Goal: Answer question/provide support: Share knowledge or assist other users

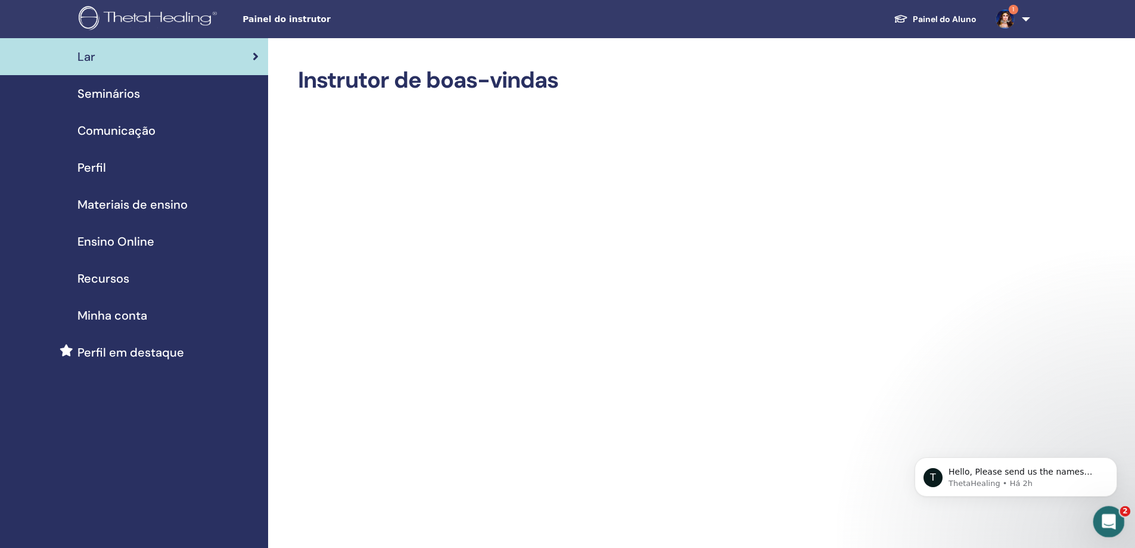
click at [1112, 516] on icon "Abertura do Messenger da Intercom" at bounding box center [1108, 520] width 20 height 20
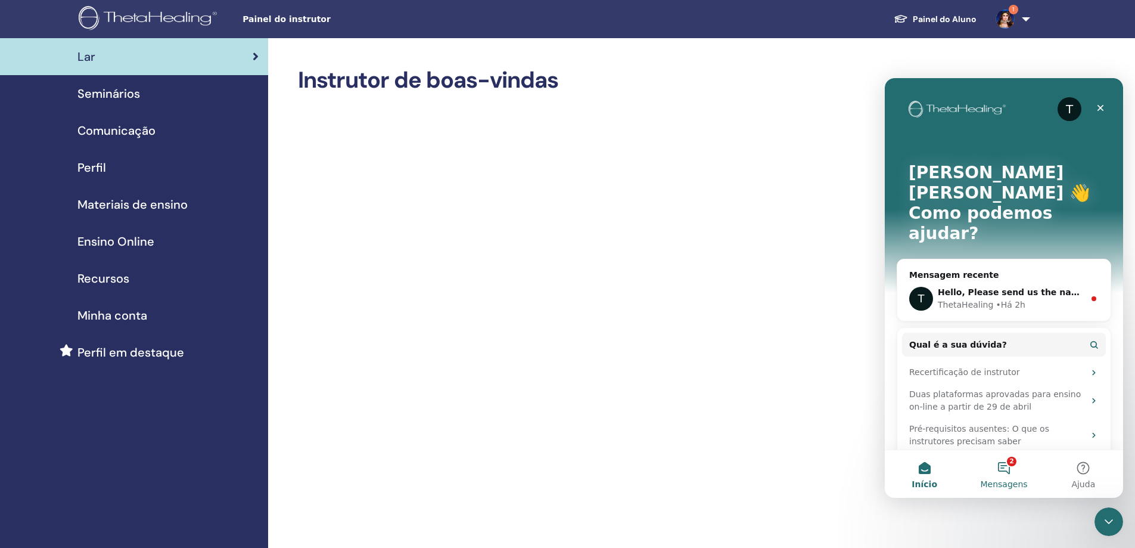
click at [1008, 470] on button "2 Mensagens" at bounding box center [1003, 474] width 79 height 48
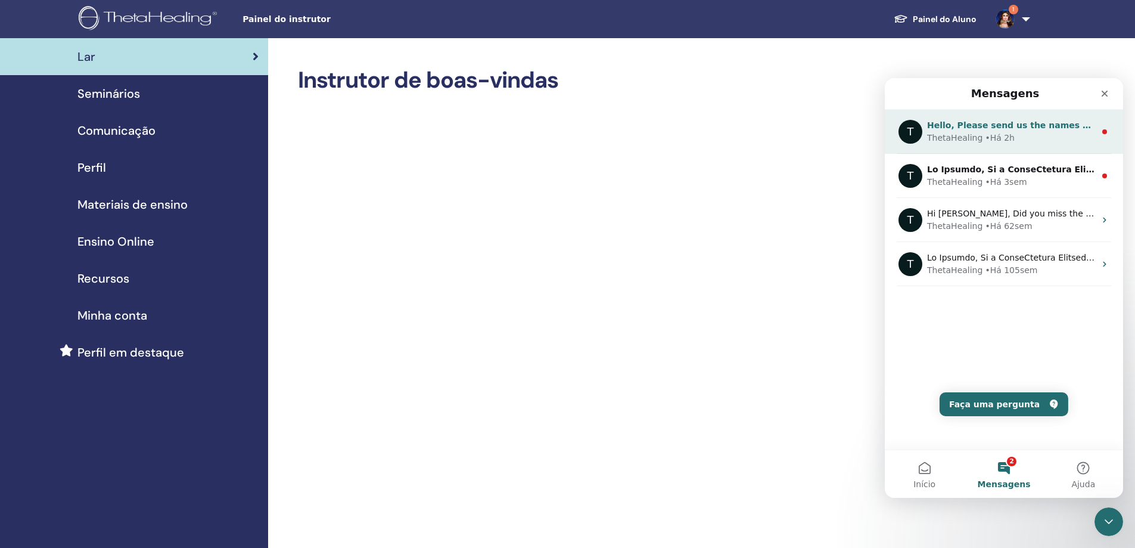
click at [1021, 134] on div "ThetaHealing • Há 2h" at bounding box center [1011, 138] width 168 height 13
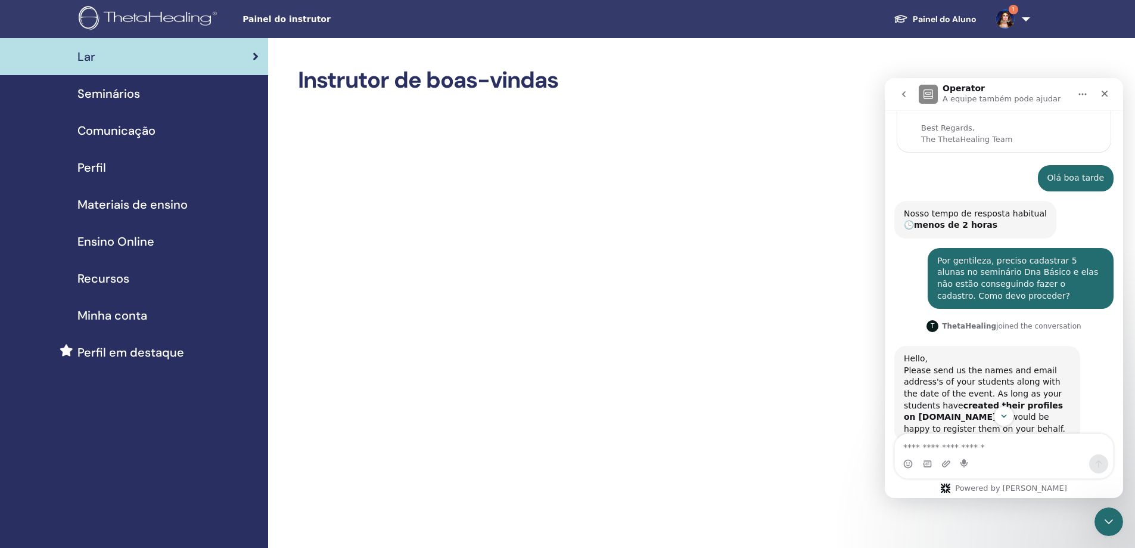
scroll to position [130, 0]
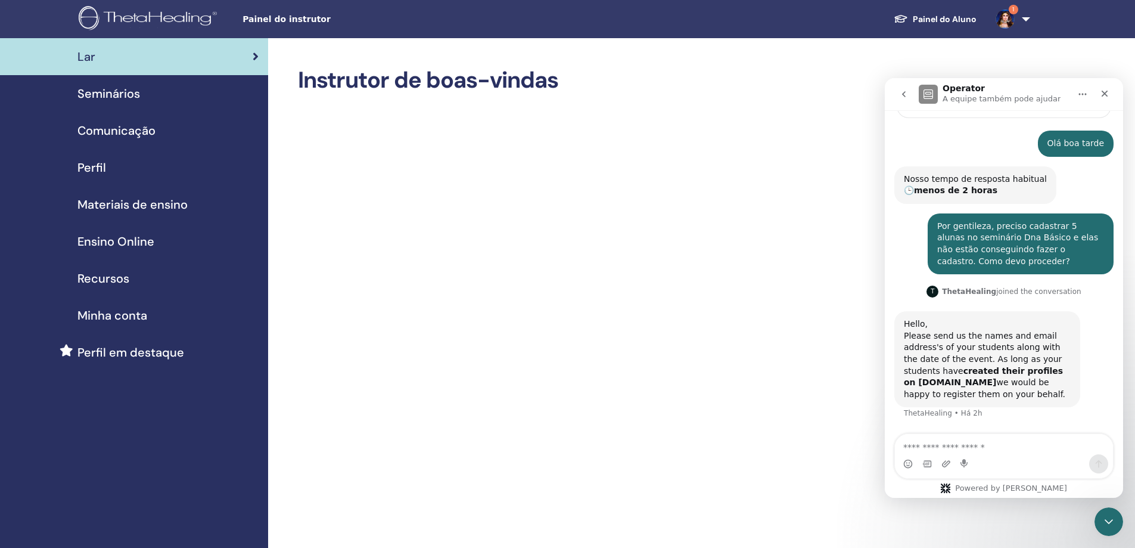
click at [1028, 20] on link "1" at bounding box center [1010, 19] width 49 height 38
click at [1098, 22] on div "Painel do instrutor Painel do Aluno 1 JM Juliana Marconato Meu ThetaLearning Me…" at bounding box center [568, 19] width 1064 height 38
click at [1020, 362] on div "Please send us the names and email address's of your students along with the da…" at bounding box center [987, 365] width 167 height 70
drag, startPoint x: 904, startPoint y: 337, endPoint x: 1017, endPoint y: 394, distance: 126.3
click at [1017, 394] on div "Please send us the names and email address's of your students along with the da…" at bounding box center [987, 365] width 167 height 70
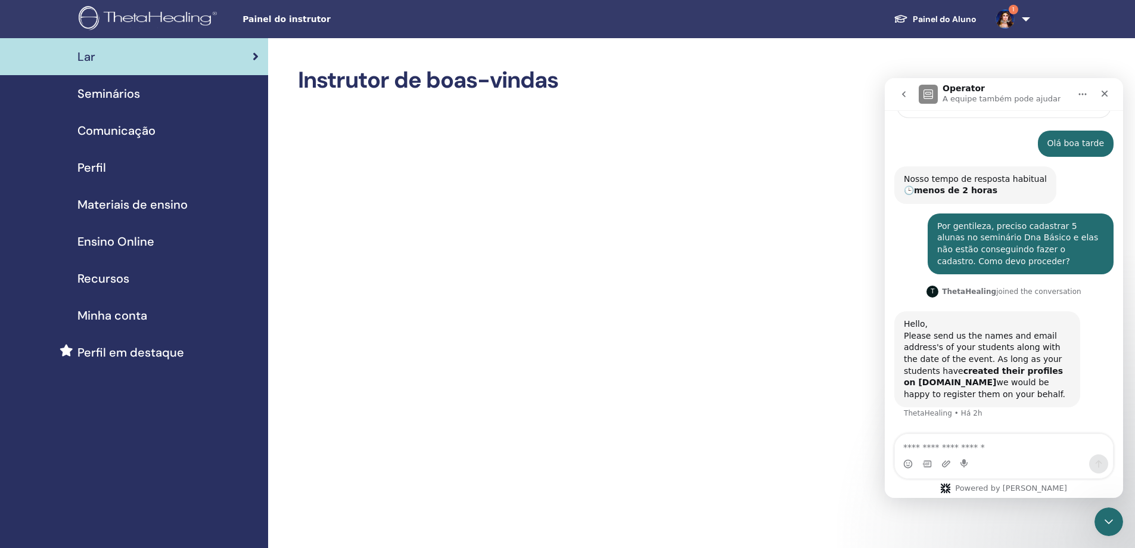
copy div "Please send us the names and email address's of your students along with the da…"
click at [1090, 358] on div "Hello, Please send us the names and email address's of your students along with…" at bounding box center [1003, 372] width 219 height 122
click at [120, 90] on span "Seminários" at bounding box center [108, 94] width 63 height 18
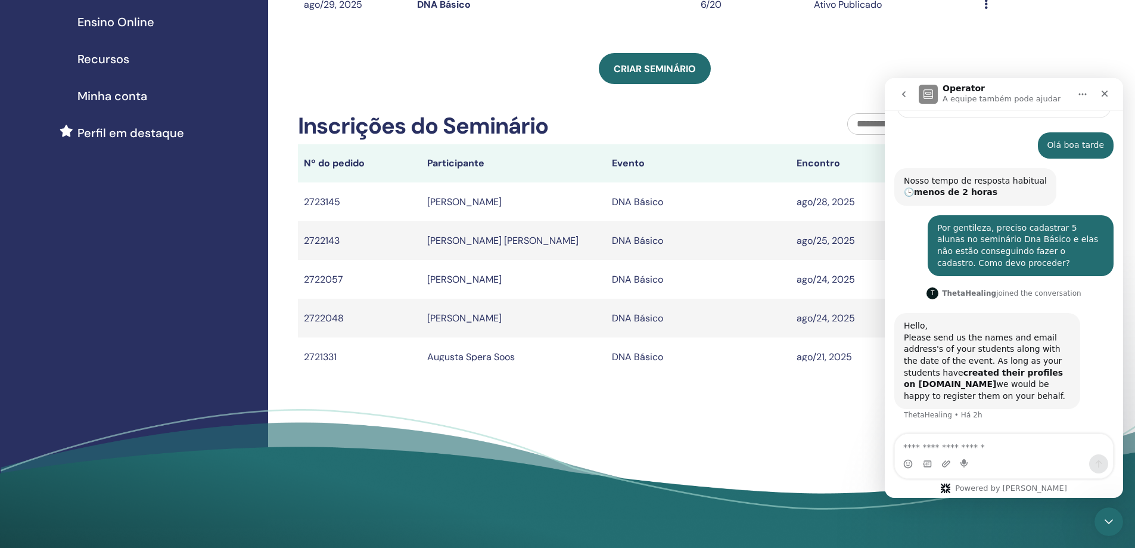
scroll to position [238, 0]
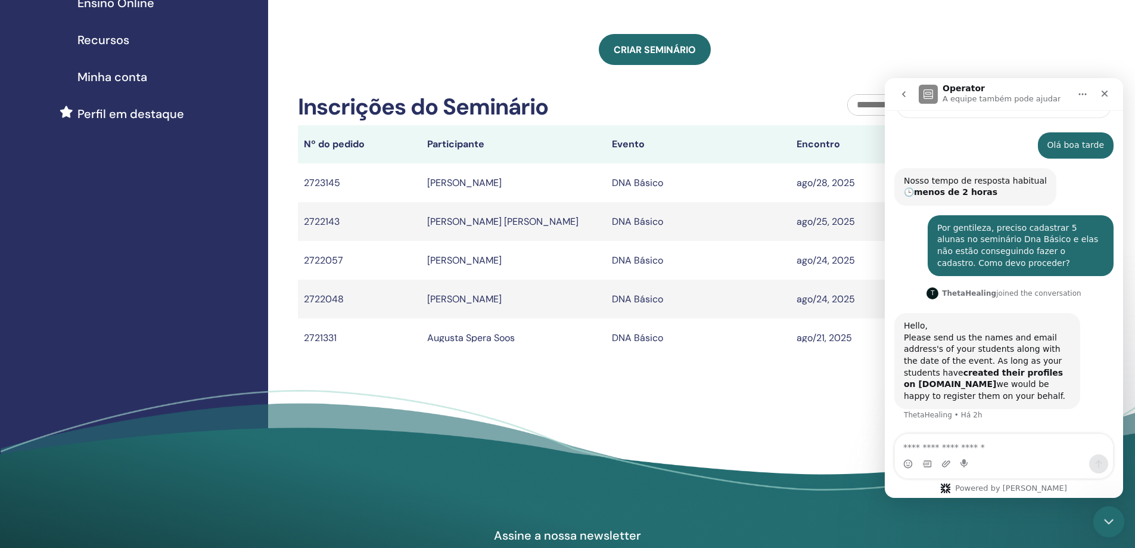
click at [1104, 515] on icon "Encerramento do Messenger da Intercom" at bounding box center [1107, 519] width 14 height 14
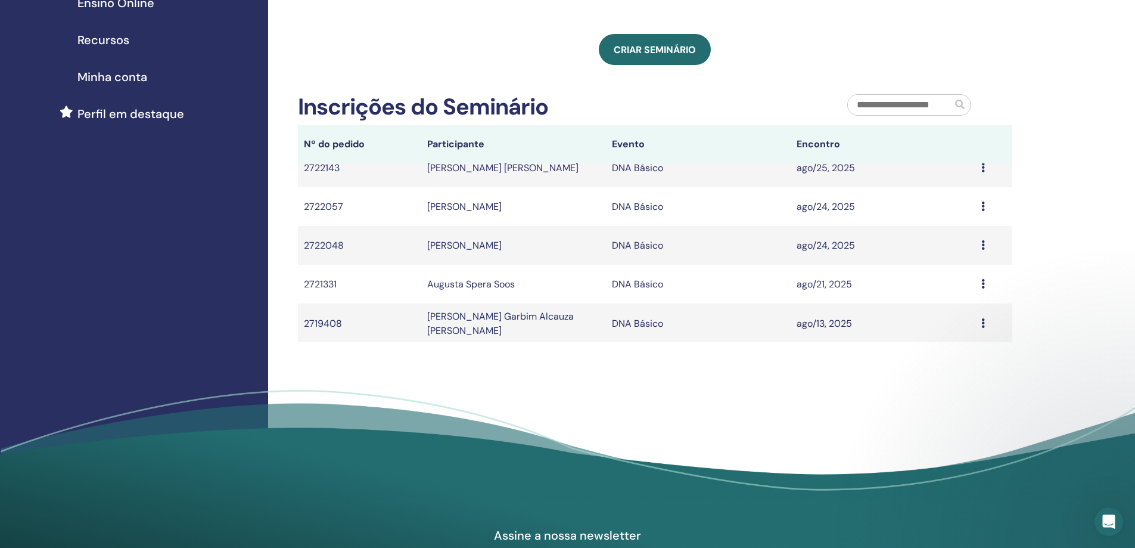
scroll to position [0, 0]
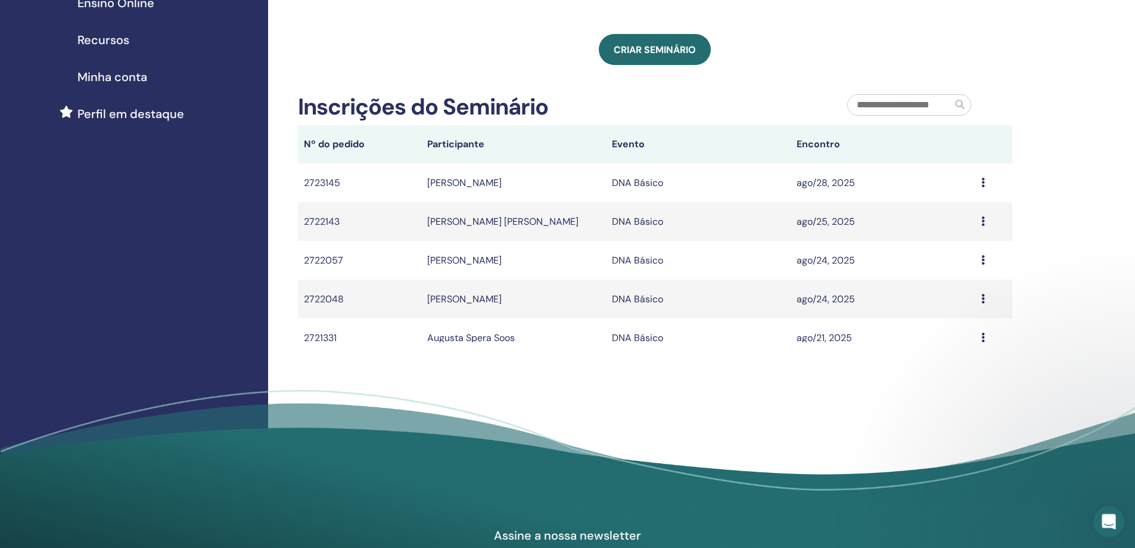
click at [1103, 518] on icon "Abertura do Messenger da Intercom" at bounding box center [1108, 520] width 20 height 20
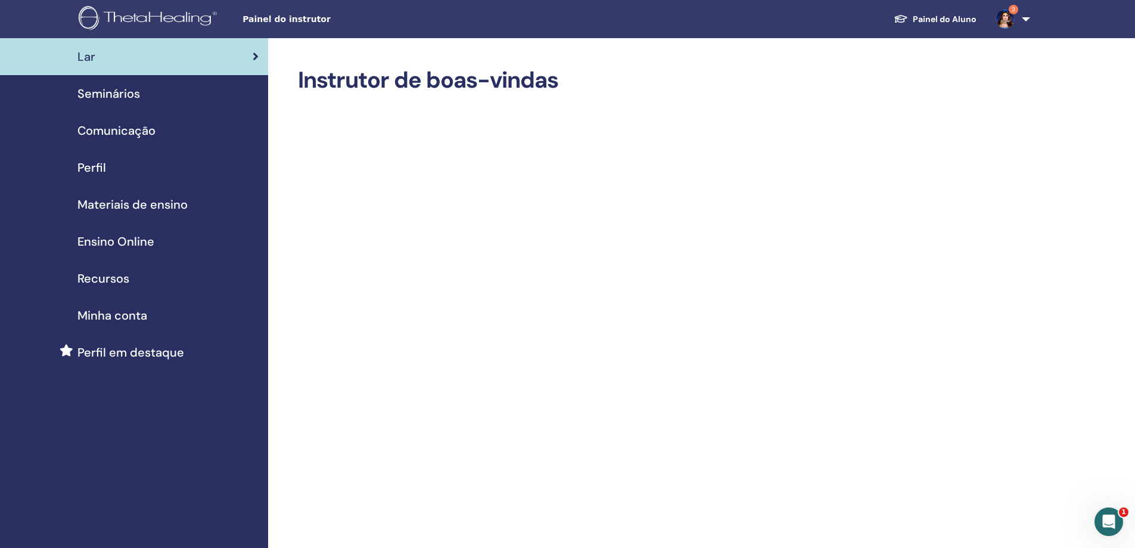
click at [138, 88] on span "Seminários" at bounding box center [108, 94] width 63 height 18
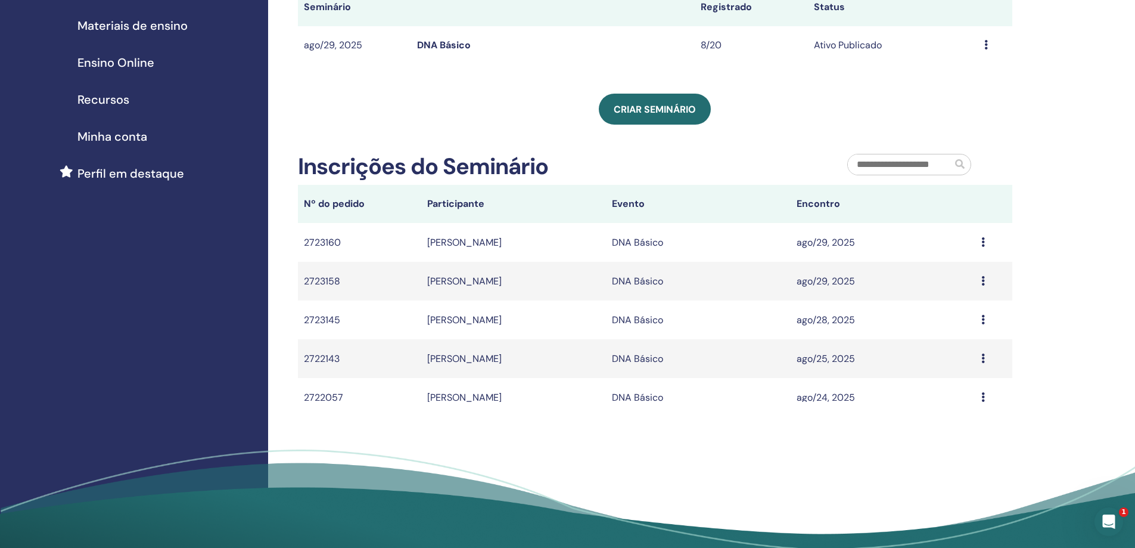
click at [981, 282] on icon at bounding box center [983, 281] width 4 height 10
click at [956, 292] on link "Message" at bounding box center [949, 291] width 39 height 13
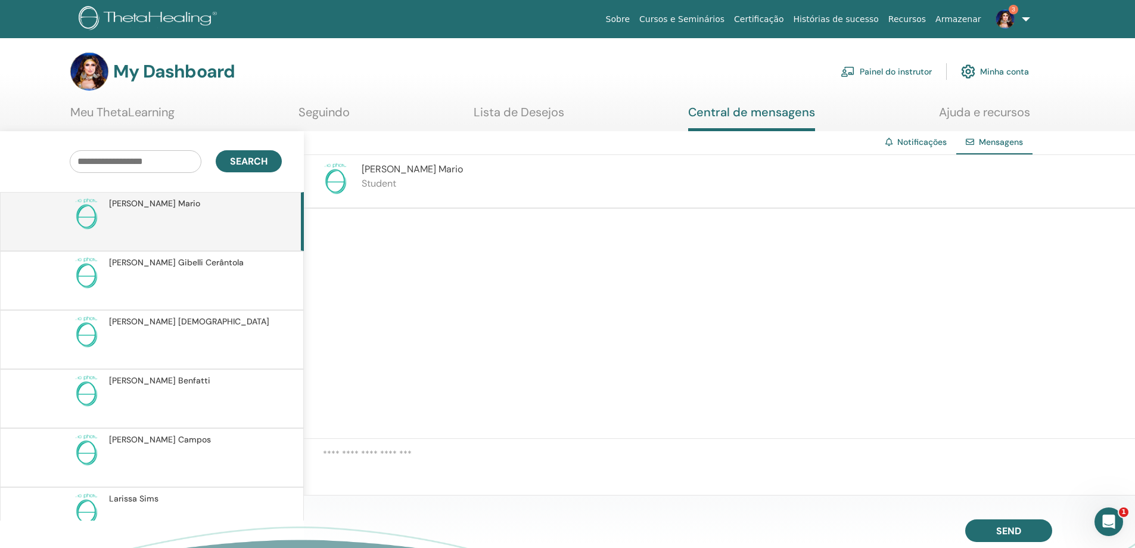
click at [622, 185] on div "[PERSON_NAME] Student" at bounding box center [719, 182] width 831 height 54
drag, startPoint x: 480, startPoint y: 167, endPoint x: 417, endPoint y: 175, distance: 63.0
click at [417, 175] on div "[PERSON_NAME] Student" at bounding box center [412, 181] width 101 height 38
click at [398, 179] on p "Student" at bounding box center [412, 183] width 101 height 14
click at [361, 164] on div "Jose Mario Carneiro de Oliveira Mario Student" at bounding box center [719, 182] width 831 height 54
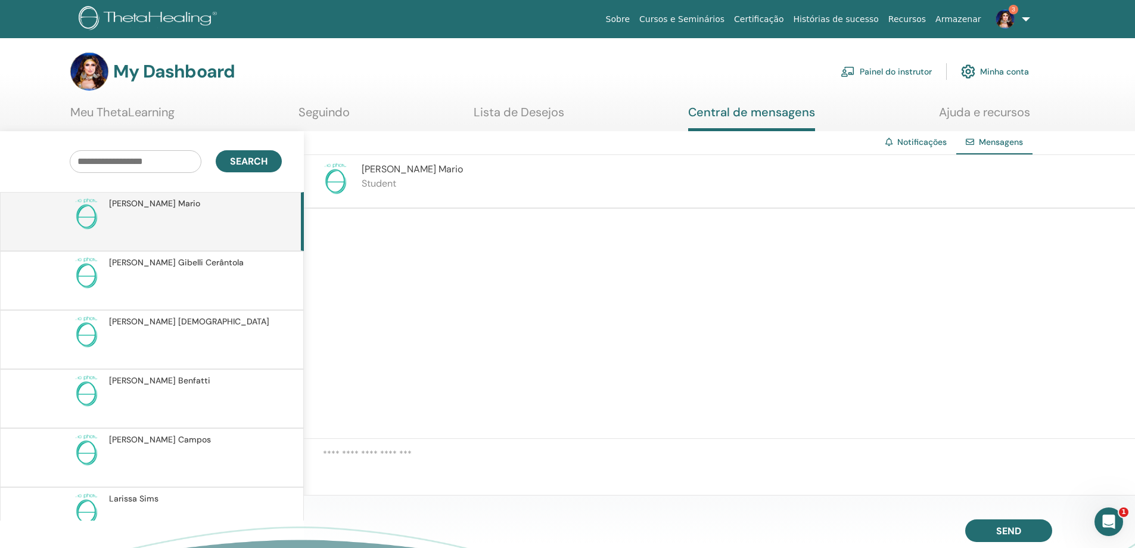
click at [429, 172] on span "Jose Mario Carneiro de Oliveira Mario" at bounding box center [412, 169] width 101 height 13
click at [570, 176] on div "Jose Mario Carneiro de Oliveira Mario Student" at bounding box center [719, 182] width 831 height 54
click at [375, 191] on div "Jose Mario Carneiro de Oliveira Mario Student" at bounding box center [412, 181] width 101 height 38
click at [200, 204] on span "Jose Mario Carneiro de Oliveira Mario" at bounding box center [154, 203] width 91 height 13
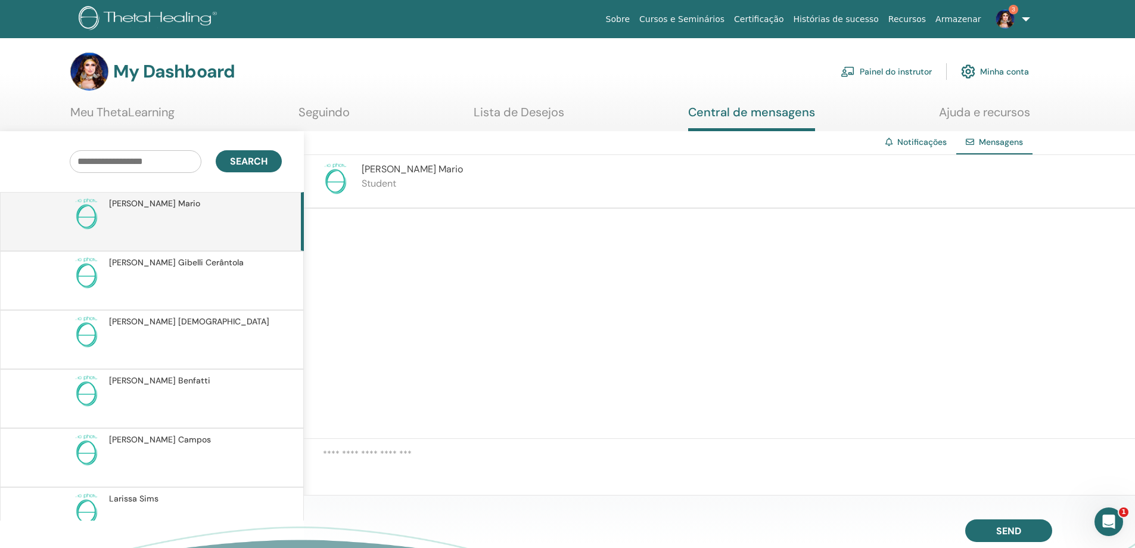
click at [133, 110] on link "Meu ThetaLearning" at bounding box center [122, 116] width 104 height 23
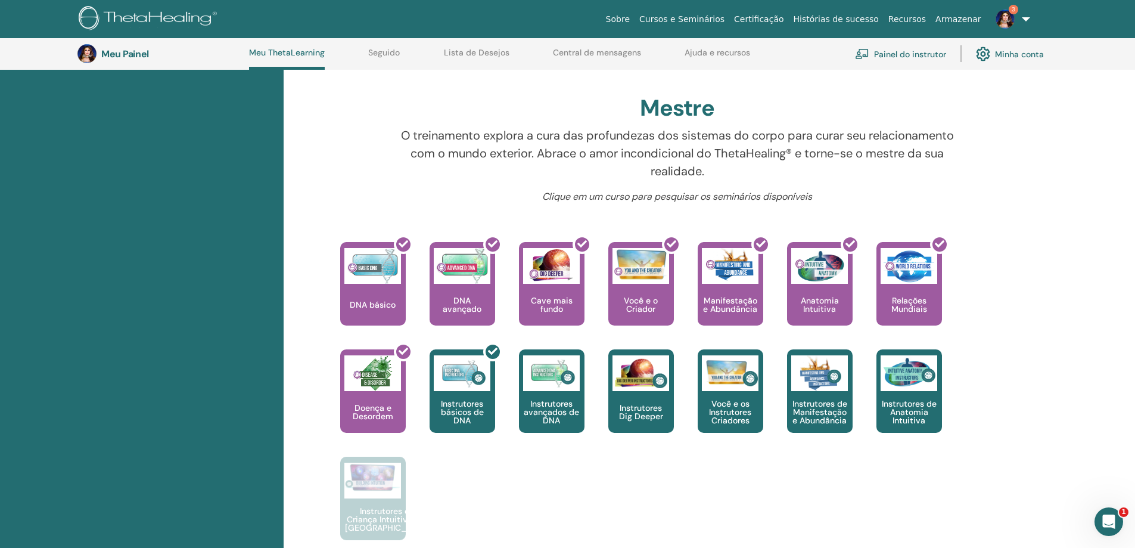
scroll to position [330, 0]
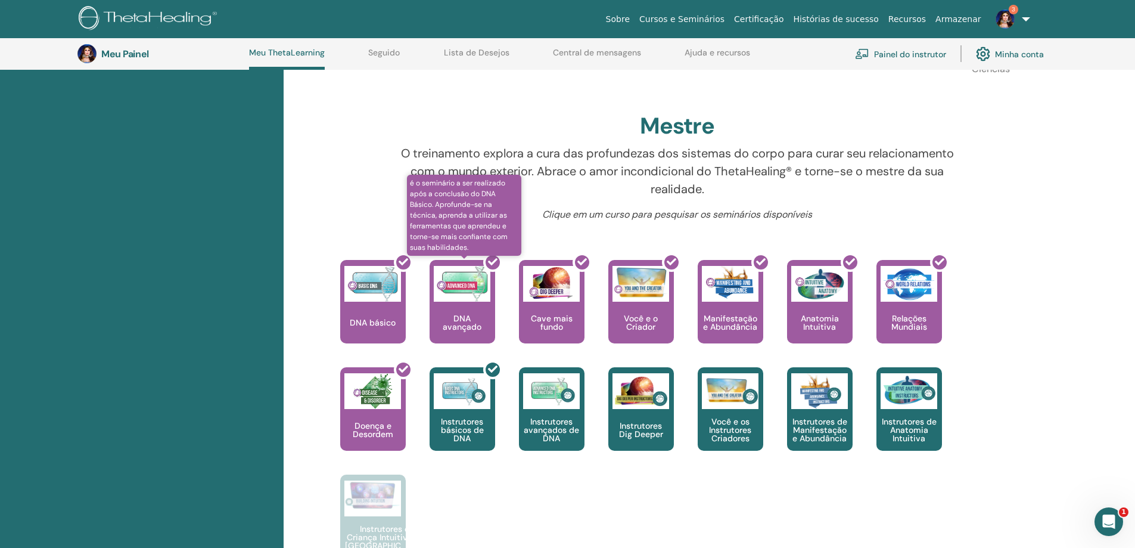
click at [480, 302] on div at bounding box center [470, 306] width 66 height 107
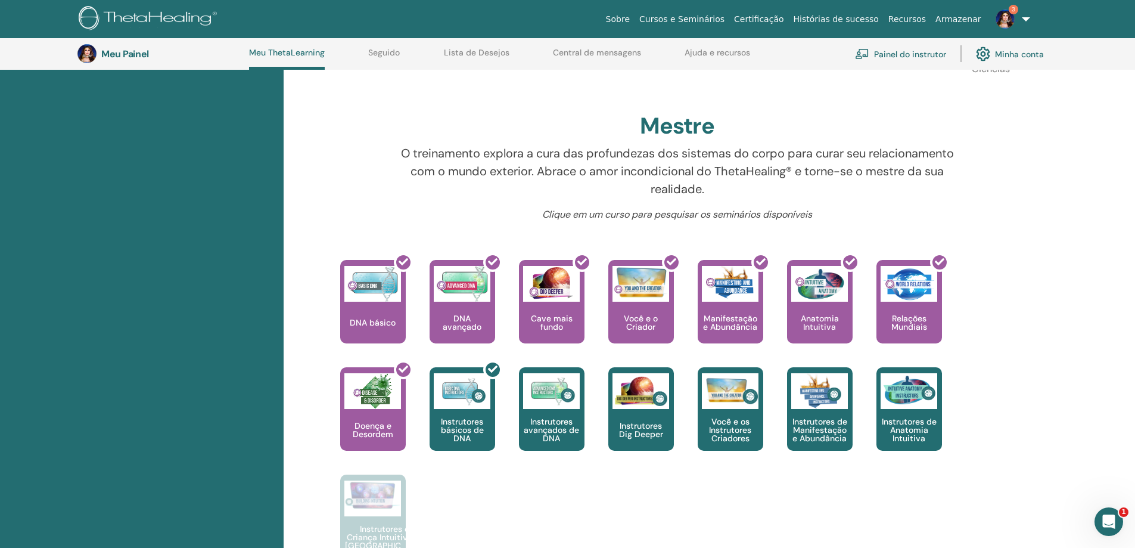
click at [924, 52] on font "Painel do instrutor" at bounding box center [910, 54] width 72 height 11
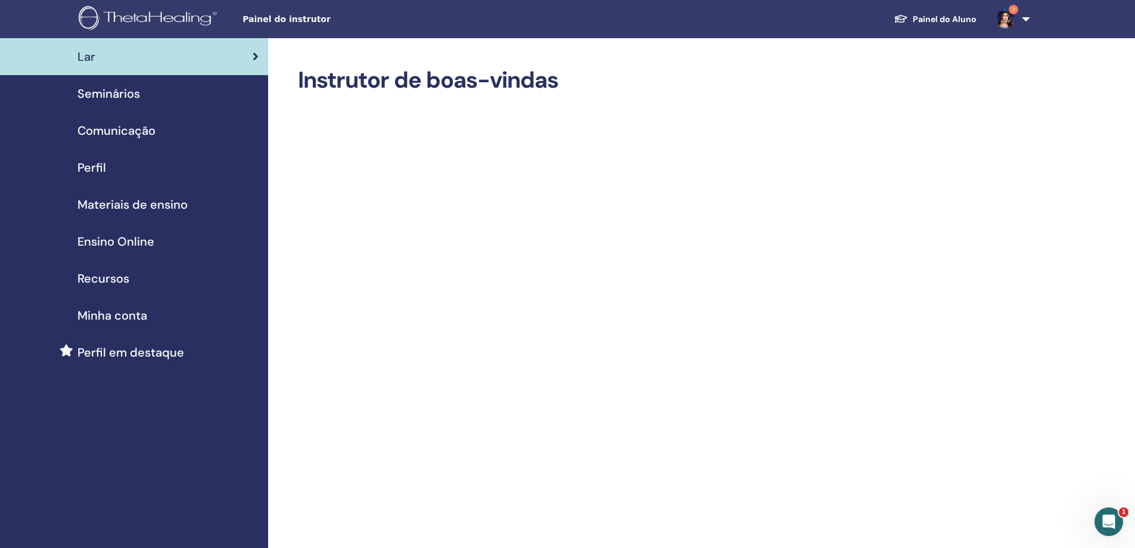
click at [133, 94] on span "Seminários" at bounding box center [108, 94] width 63 height 18
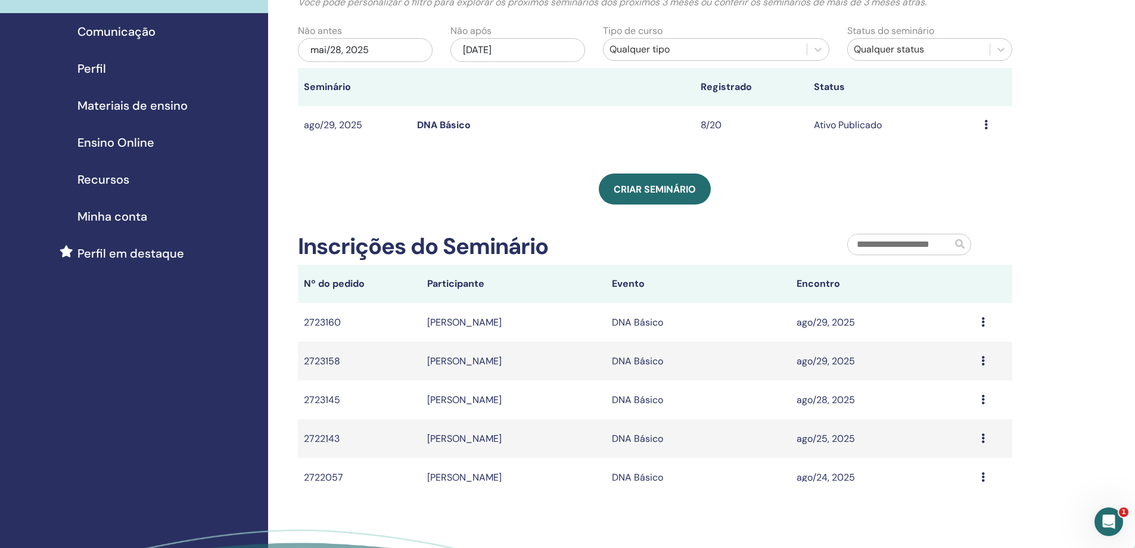
scroll to position [119, 0]
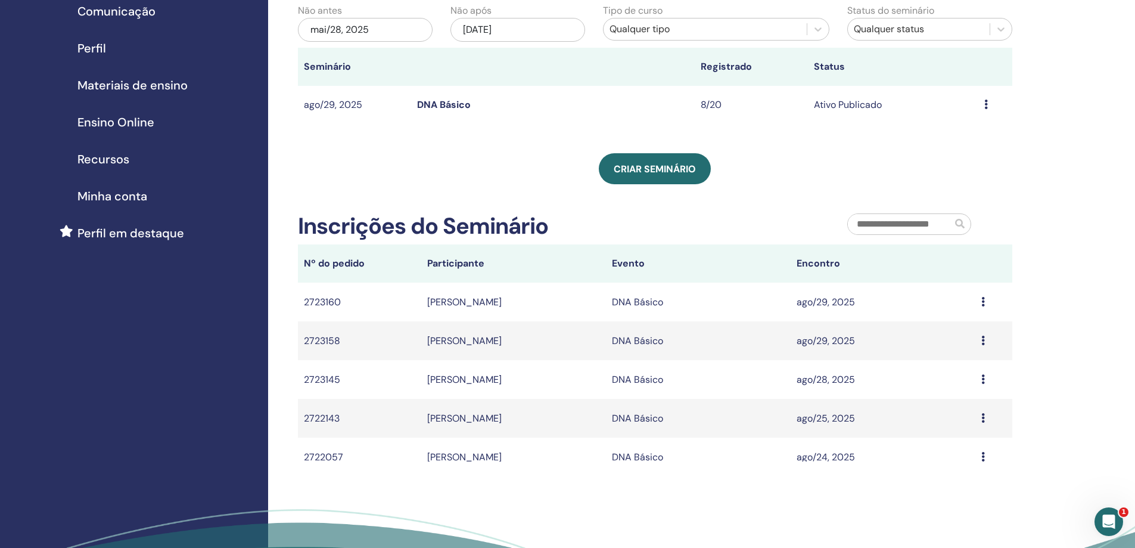
click at [981, 342] on icon at bounding box center [983, 340] width 4 height 10
click at [1074, 304] on div "Meus Seminários Você pode personalizar o filtro para explorar os próximos semin…" at bounding box center [693, 273] width 851 height 709
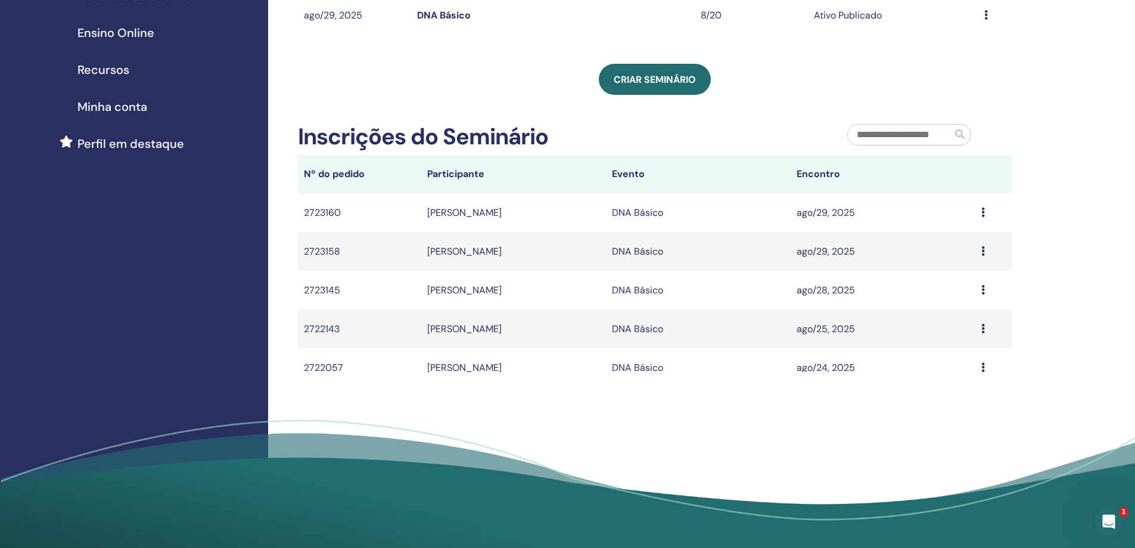
scroll to position [179, 0]
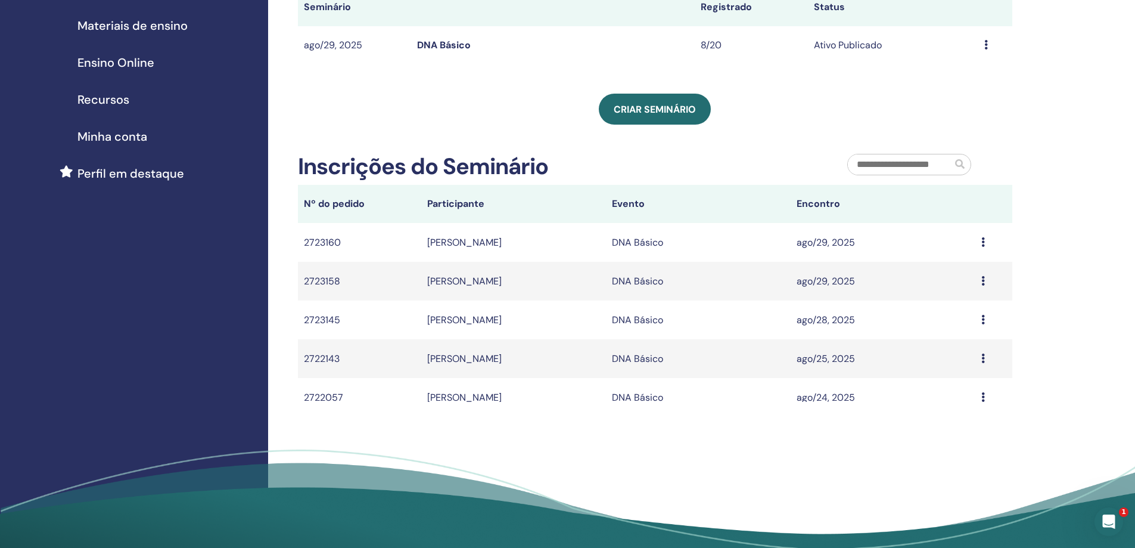
click at [564, 283] on td "[PERSON_NAME]" at bounding box center [513, 281] width 185 height 39
drag, startPoint x: 595, startPoint y: 281, endPoint x: 586, endPoint y: 281, distance: 9.6
click at [586, 281] on td "[PERSON_NAME]" at bounding box center [513, 281] width 185 height 39
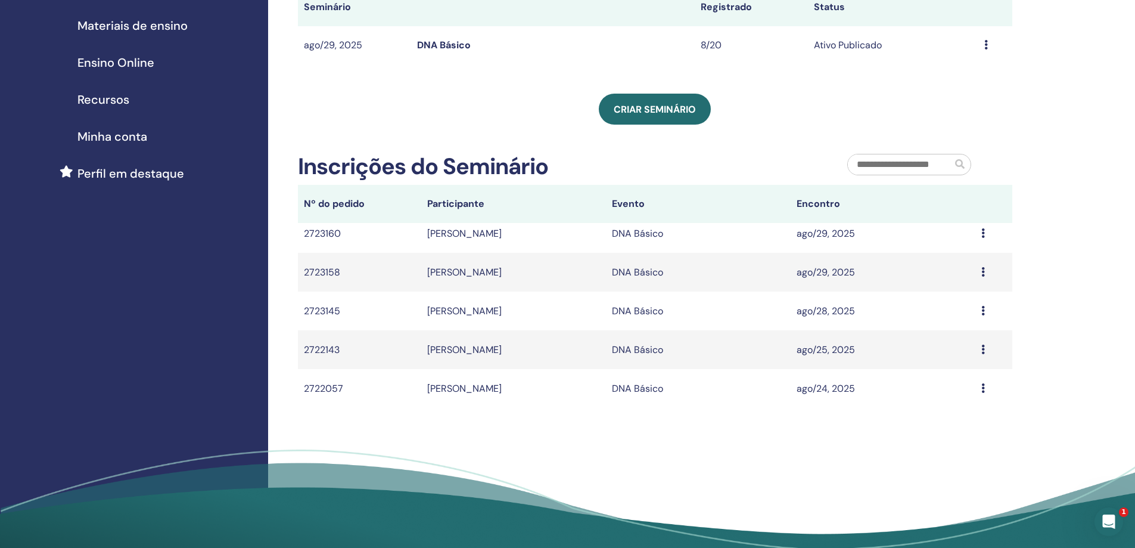
scroll to position [0, 0]
